Goal: Task Accomplishment & Management: Use online tool/utility

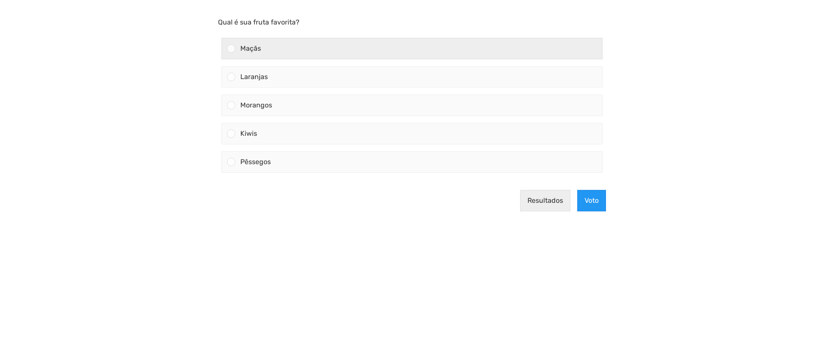
click at [260, 50] on font "Maçãs" at bounding box center [250, 48] width 21 height 8
click at [231, 48] on input "Maçãs" at bounding box center [231, 48] width 0 height 0
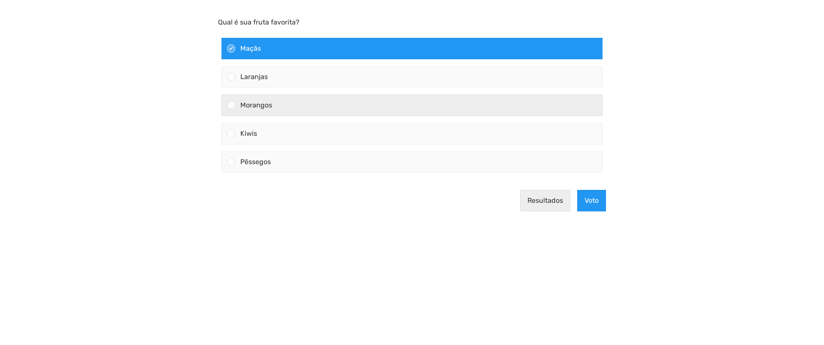
click at [239, 102] on div "Morangos" at bounding box center [418, 105] width 367 height 21
click at [231, 105] on input "Morangos" at bounding box center [231, 105] width 0 height 0
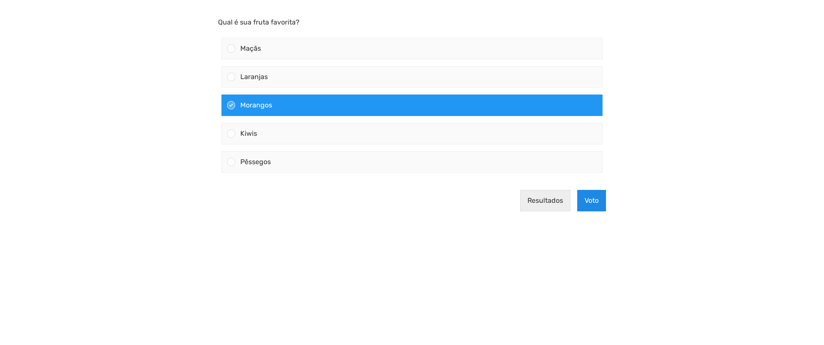
click at [599, 207] on button "Voto" at bounding box center [591, 200] width 29 height 21
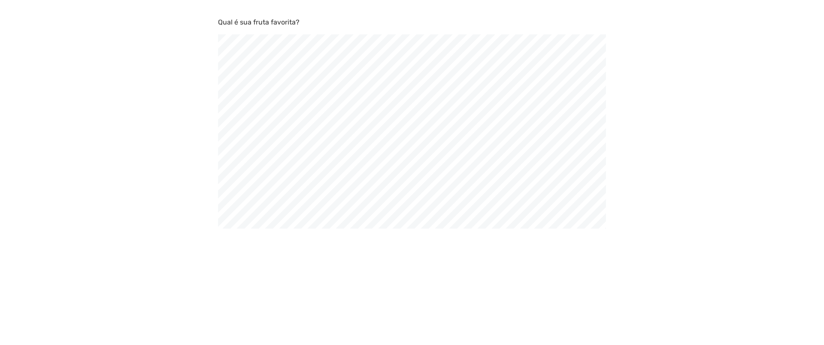
scroll to position [345, 824]
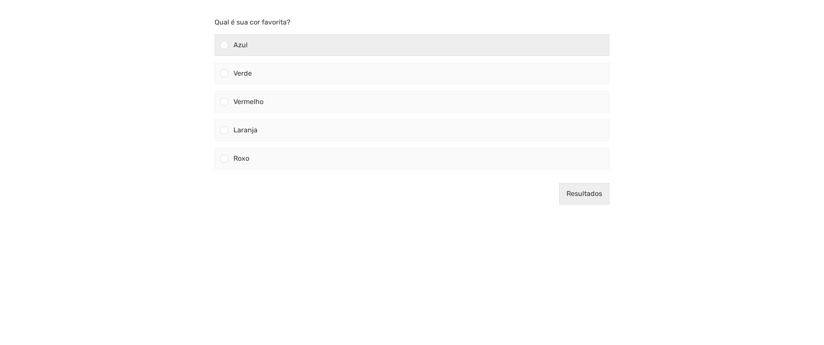
click at [224, 46] on div at bounding box center [224, 45] width 8 height 8
click at [224, 45] on input "Azul" at bounding box center [224, 45] width 0 height 0
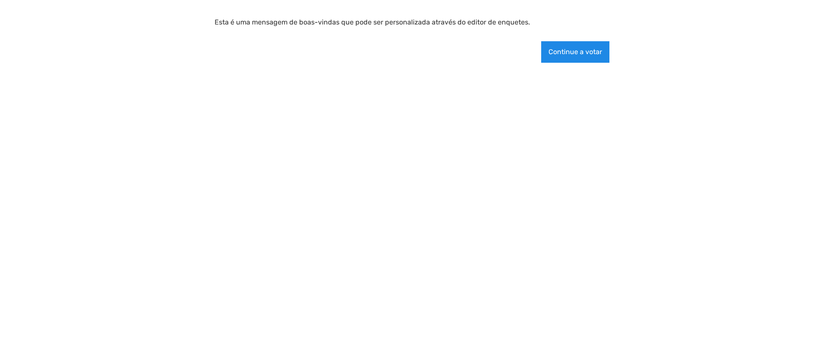
click at [573, 52] on font "Continue a votar" at bounding box center [575, 52] width 54 height 8
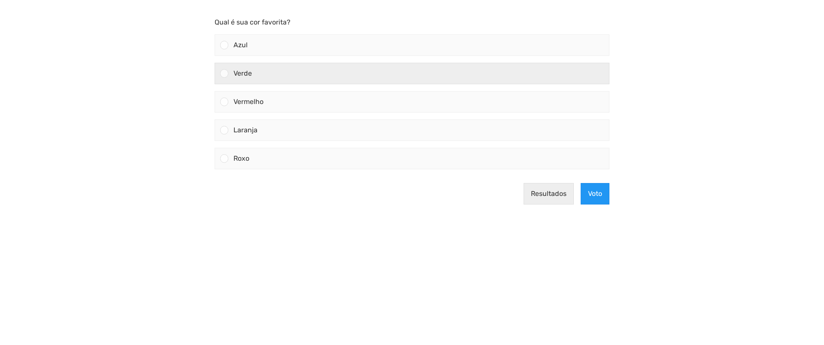
click at [228, 79] on div at bounding box center [221, 73] width 13 height 21
click at [224, 73] on input "Verde" at bounding box center [224, 73] width 0 height 0
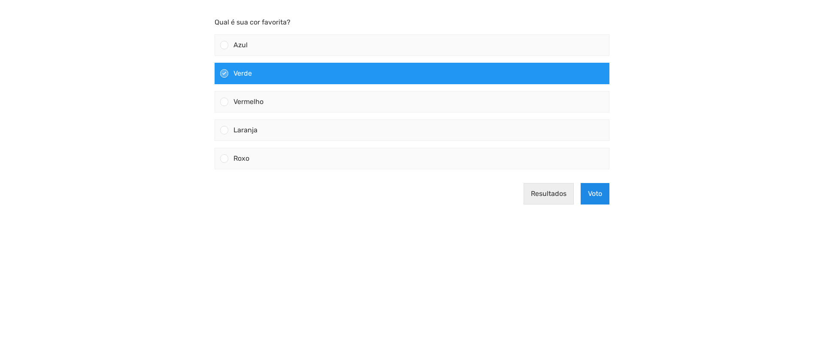
click at [593, 191] on font "Voto" at bounding box center [595, 193] width 14 height 8
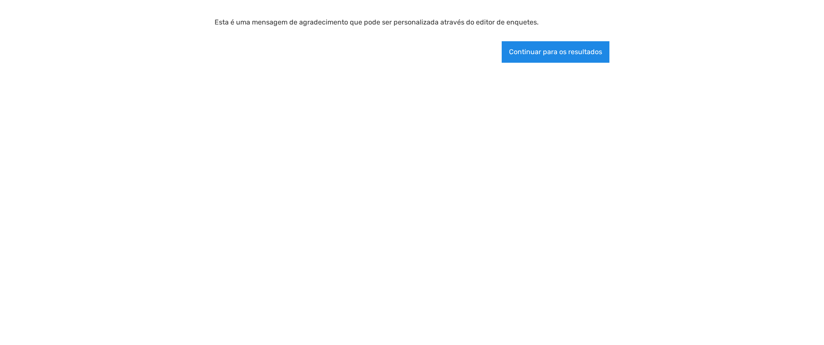
click at [569, 56] on button "Continuar para os resultados" at bounding box center [556, 51] width 108 height 21
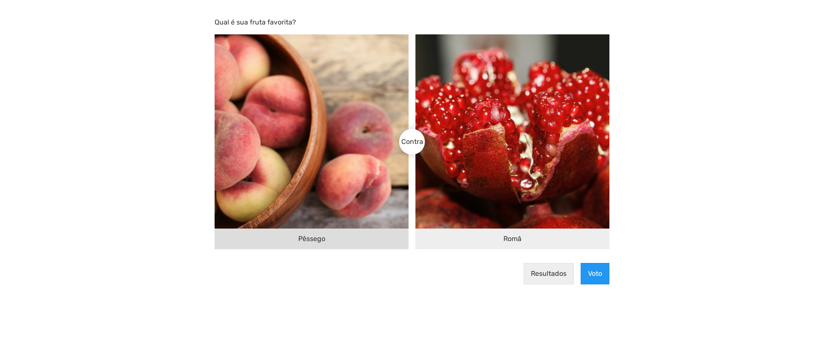
click at [319, 179] on img at bounding box center [312, 131] width 194 height 194
click at [405, 142] on input "Pêssego" at bounding box center [405, 142] width 0 height 0
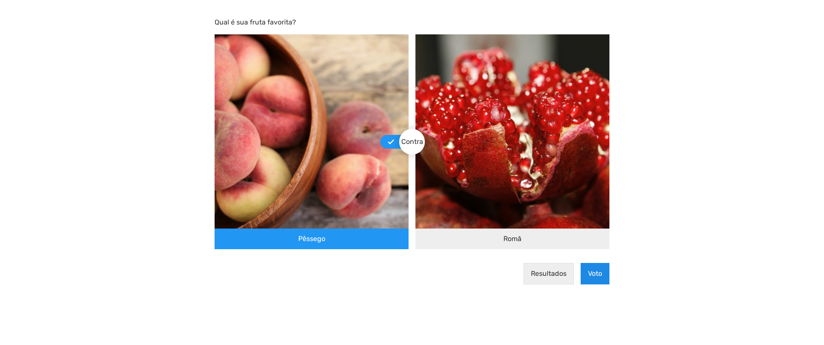
click at [593, 275] on font "Voto" at bounding box center [595, 273] width 14 height 8
